Goal: Task Accomplishment & Management: Manage account settings

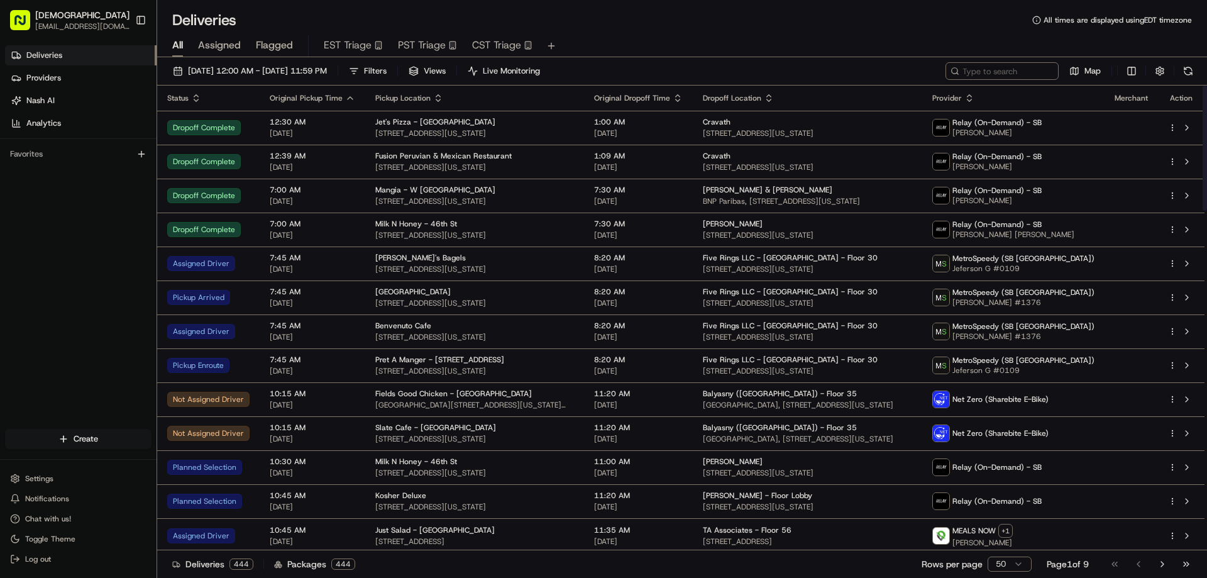
click at [707, 32] on div "All Assigned Flagged EST Triage PST Triage CST Triage" at bounding box center [682, 43] width 1050 height 27
click at [587, 25] on div "Deliveries All times are displayed using EDT timezone" at bounding box center [682, 20] width 1050 height 20
